Goal: Task Accomplishment & Management: Manage account settings

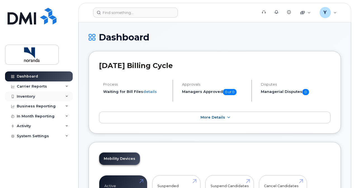
click at [32, 93] on div "Inventory" at bounding box center [39, 97] width 68 height 10
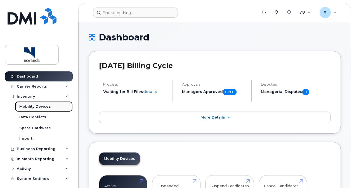
click at [34, 109] on div "Mobility Devices" at bounding box center [35, 106] width 32 height 5
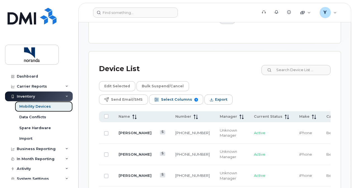
scroll to position [328, 0]
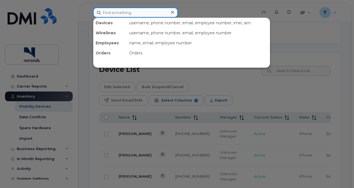
click at [153, 13] on input at bounding box center [135, 13] width 85 height 10
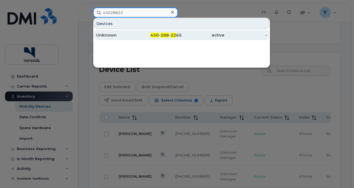
type input "45028822"
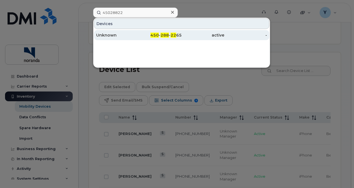
click at [107, 34] on div "Unknown" at bounding box center [117, 35] width 43 height 6
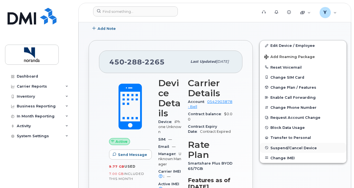
scroll to position [91, 0]
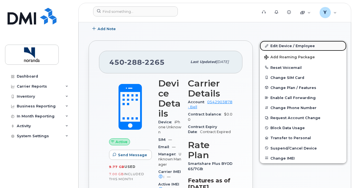
click at [291, 45] on link "Edit Device / Employee" at bounding box center [303, 46] width 87 height 10
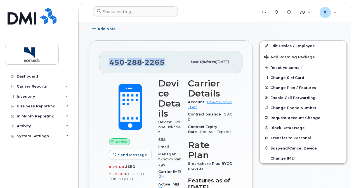
drag, startPoint x: 164, startPoint y: 62, endPoint x: 108, endPoint y: 60, distance: 55.1
click at [108, 60] on div "450 288 2265 Last updated Feb 14, 2025" at bounding box center [170, 62] width 143 height 22
copy span "450 288 2265"
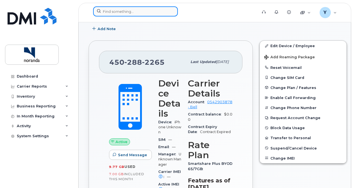
click at [134, 11] on input at bounding box center [135, 11] width 85 height 10
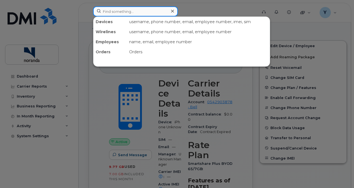
paste input "450-544-0979 Gosselin, Cara [4304] Corporatif"
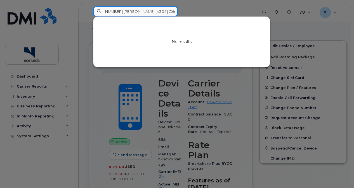
drag, startPoint x: 118, startPoint y: 12, endPoint x: 256, endPoint y: 22, distance: 138.5
click at [254, 16] on div "450-544-0979 Gosselin, Cara [4304] Corporatif No results" at bounding box center [173, 11] width 161 height 10
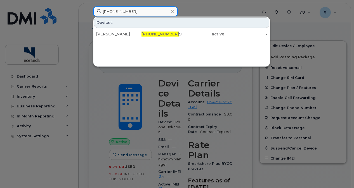
type input "450-544-097"
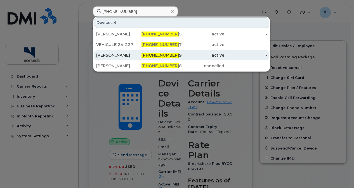
click at [126, 53] on div "[PERSON_NAME]" at bounding box center [117, 56] width 43 height 6
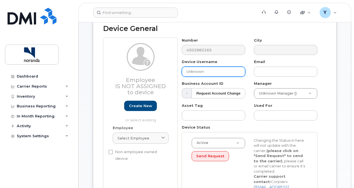
scroll to position [36, 0]
drag, startPoint x: 213, startPoint y: 69, endPoint x: 170, endPoint y: 69, distance: 42.8
click at [170, 69] on div "Employee Is not assigned to device Create new or select existing Employee Selec…" at bounding box center [214, 121] width 223 height 167
type input "Returned back to 2253"
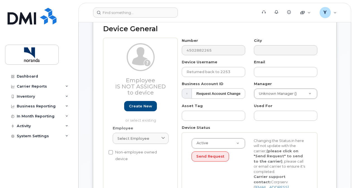
click at [246, 106] on div "Asset Tag" at bounding box center [214, 112] width 72 height 18
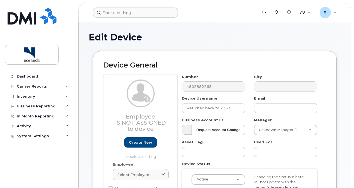
drag, startPoint x: 270, startPoint y: 33, endPoint x: 228, endPoint y: 67, distance: 53.7
click at [228, 67] on h2 "Device General" at bounding box center [214, 66] width 223 height 8
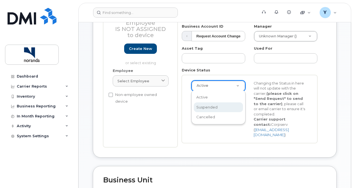
scroll to position [0, 1]
select select "suspended"
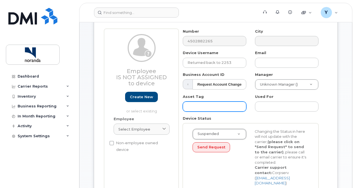
scroll to position [45, 0]
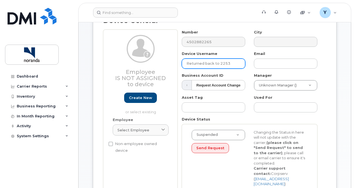
drag, startPoint x: 239, startPoint y: 63, endPoint x: 167, endPoint y: 63, distance: 72.7
click at [167, 63] on div "Employee Is not assigned to device Create new or select existing Employee Selec…" at bounding box center [214, 113] width 223 height 167
paste input "INC1203176"
click at [250, 32] on div "City" at bounding box center [286, 39] width 72 height 18
drag, startPoint x: 219, startPoint y: 63, endPoint x: 167, endPoint y: 62, distance: 51.8
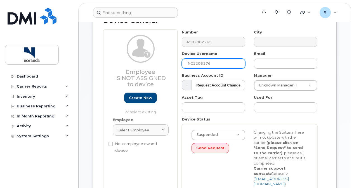
click at [167, 62] on div "Employee Is not assigned to device Create new or select existing Employee Selec…" at bounding box center [214, 113] width 223 height 167
type input "L"
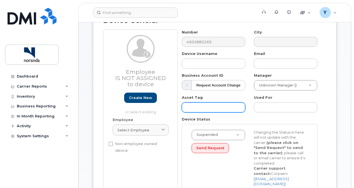
click at [194, 110] on input "text" at bounding box center [213, 108] width 63 height 10
paste input "INC1203176"
type input "INC1203176"
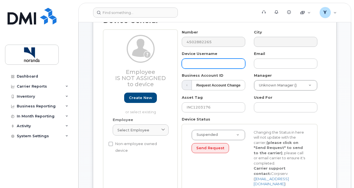
click at [201, 65] on input "text" at bounding box center [213, 64] width 63 height 10
type input "Returned"
click at [219, 164] on div "Suspended Active Suspended Cancelled Send Request Changing the Status in here w…" at bounding box center [249, 158] width 124 height 57
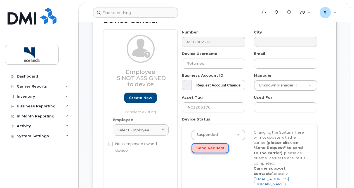
click at [214, 147] on button "Send Request" at bounding box center [210, 148] width 37 height 10
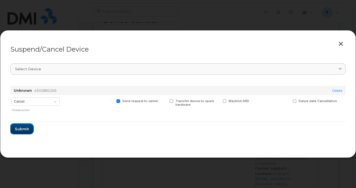
click at [23, 130] on span "Submit" at bounding box center [22, 129] width 14 height 5
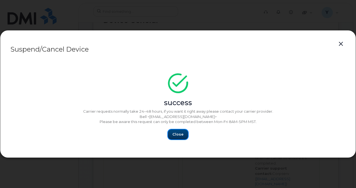
click at [180, 133] on span "Close" at bounding box center [177, 134] width 11 height 5
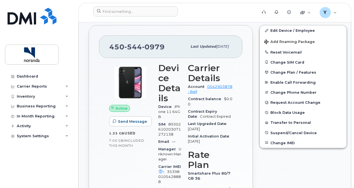
scroll to position [106, 0]
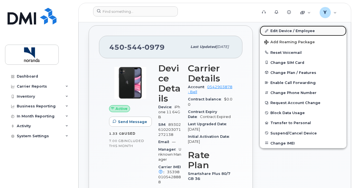
click at [284, 31] on link "Edit Device / Employee" at bounding box center [303, 31] width 87 height 10
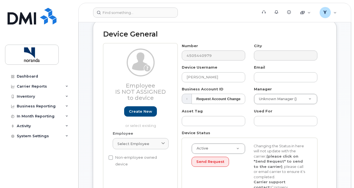
scroll to position [31, 0]
drag, startPoint x: 215, startPoint y: 75, endPoint x: 172, endPoint y: 76, distance: 42.8
click at [172, 76] on div "Employee Is not assigned to device Create new or select existing Employee Selec…" at bounding box center [214, 127] width 223 height 167
paste input "INC1203176"
type input "INC1203176"
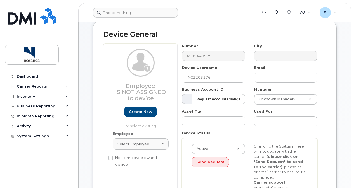
click at [247, 113] on div "Asset Tag" at bounding box center [214, 118] width 72 height 18
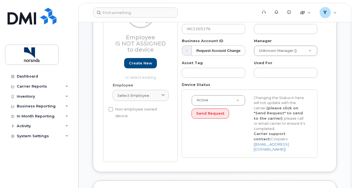
scroll to position [80, 0]
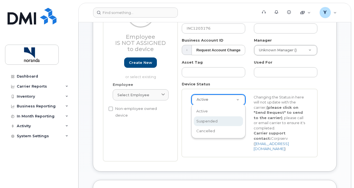
select select "suspended"
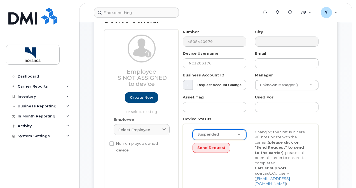
scroll to position [44, 0]
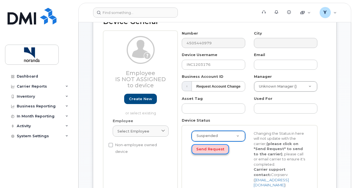
click at [209, 148] on button "Send Request" at bounding box center [210, 150] width 37 height 10
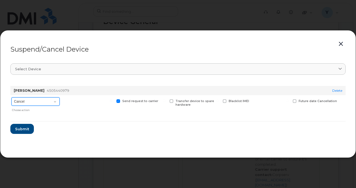
click at [32, 98] on select "Cancel Suspend - Extend Suspension Suspend - Reduced Rate Suspend - Full Rate S…" at bounding box center [35, 102] width 48 height 8
click at [11, 98] on select "Cancel Suspend - Extend Suspension Suspend - Reduced Rate Suspend - Full Rate S…" at bounding box center [35, 102] width 48 height 8
click at [46, 99] on select "Cancel Suspend - Extend Suspension Suspend - Reduced Rate Suspend - Full Rate S…" at bounding box center [35, 102] width 48 height 8
click at [11, 98] on select "Cancel Suspend - Extend Suspension Suspend - Reduced Rate Suspend - Full Rate S…" at bounding box center [35, 102] width 48 height 8
click at [48, 102] on select "Cancel Suspend - Extend Suspension Suspend - Reduced Rate Suspend - Full Rate S…" at bounding box center [35, 102] width 48 height 8
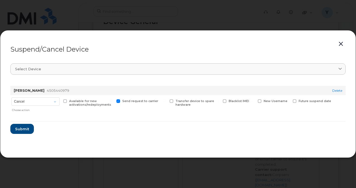
click at [84, 113] on div "Available for new activations/redeployments" at bounding box center [88, 104] width 52 height 19
click at [33, 104] on select "Cancel Suspend - Extend Suspension Suspend - Reduced Rate Suspend - Full Rate S…" at bounding box center [35, 102] width 48 height 8
select select "[object Object]"
click at [11, 98] on select "Cancel Suspend - Extend Suspension Suspend - Reduced Rate Suspend - Full Rate S…" at bounding box center [35, 102] width 48 height 8
click at [22, 131] on span "Submit" at bounding box center [22, 129] width 14 height 5
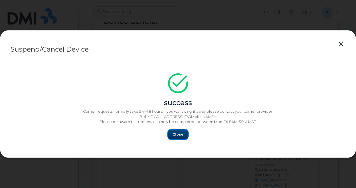
click at [181, 137] on span "Close" at bounding box center [177, 134] width 11 height 5
